Goal: Check status: Check status

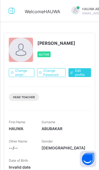
click at [14, 13] on icon at bounding box center [11, 11] width 9 height 8
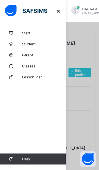
click at [32, 68] on link "Classes" at bounding box center [33, 66] width 66 height 11
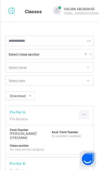
click at [11, 12] on icon at bounding box center [11, 11] width 9 height 8
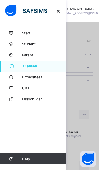
click at [36, 77] on span "Broadsheet" at bounding box center [44, 77] width 44 height 4
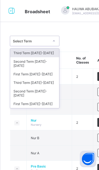
click at [24, 78] on div "Third Term 2024-2025" at bounding box center [34, 82] width 49 height 9
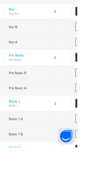
scroll to position [89, 0]
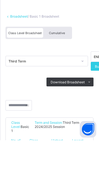
click at [61, 66] on div "Cumulative" at bounding box center [57, 63] width 28 height 10
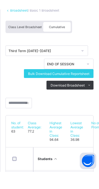
scroll to position [26, 0]
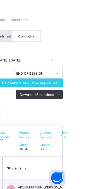
click at [74, 82] on span "Bulk Download Cumulative Reportsheet" at bounding box center [58, 83] width 61 height 4
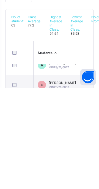
scroll to position [863, 0]
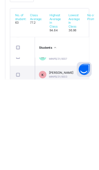
scroll to position [0, 1]
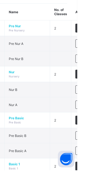
scroll to position [47, 0]
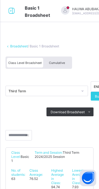
click at [61, 61] on span "Cumulative" at bounding box center [57, 63] width 16 height 4
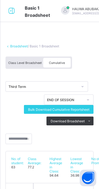
click at [59, 63] on span "Cumulative" at bounding box center [57, 63] width 16 height 4
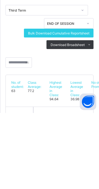
click at [88, 108] on span "Bulk Download Cumulative Reportsheet" at bounding box center [58, 109] width 61 height 4
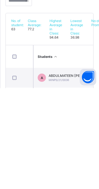
scroll to position [41, 0]
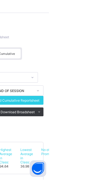
scroll to position [18, 0]
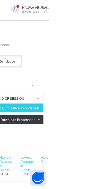
scroll to position [41, 0]
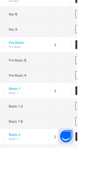
scroll to position [83, 0]
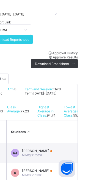
scroll to position [48, 0]
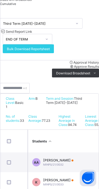
click at [50, 48] on span "Bulk Download Reportsheet" at bounding box center [28, 49] width 43 height 4
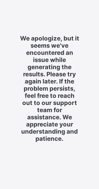
scroll to position [17, 0]
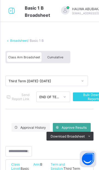
click at [57, 57] on span "Cumulative" at bounding box center [55, 57] width 16 height 4
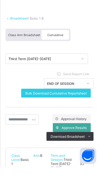
click at [41, 115] on span "Bulk Download Cumulative Reportsheet" at bounding box center [55, 115] width 61 height 4
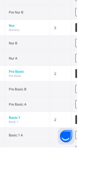
scroll to position [116, 0]
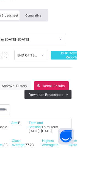
scroll to position [116, 0]
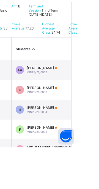
click at [67, 155] on span "MINPS/21/0034" at bounding box center [59, 153] width 21 height 3
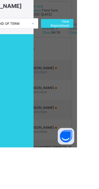
scroll to position [0, 30]
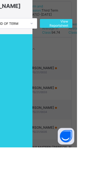
click at [90, 66] on span "View Reportsheet" at bounding box center [78, 65] width 24 height 8
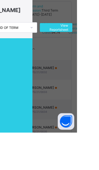
scroll to position [0, 0]
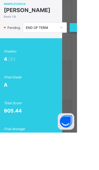
click at [60, 168] on div "Final Average" at bounding box center [49, 167] width 47 height 4
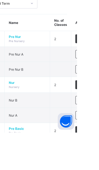
scroll to position [121, 0]
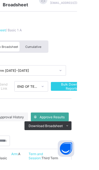
click at [53, 57] on span "Cumulative" at bounding box center [55, 57] width 16 height 4
